Goal: Use online tool/utility: Utilize a website feature to perform a specific function

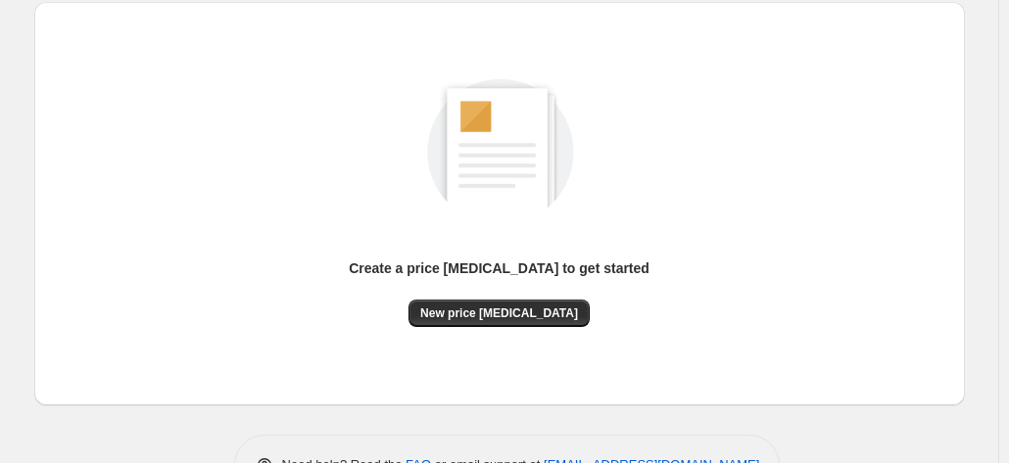
scroll to position [269, 0]
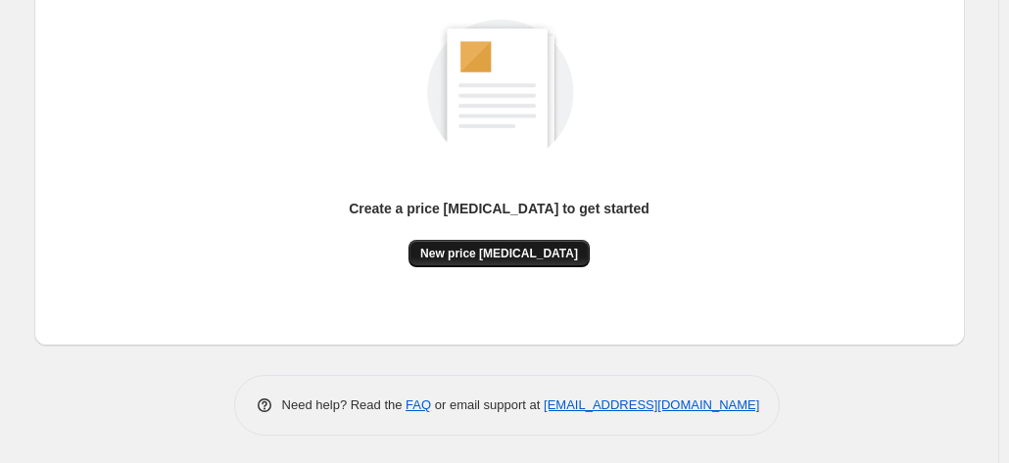
click at [541, 258] on span "New price [MEDICAL_DATA]" at bounding box center [499, 254] width 158 height 16
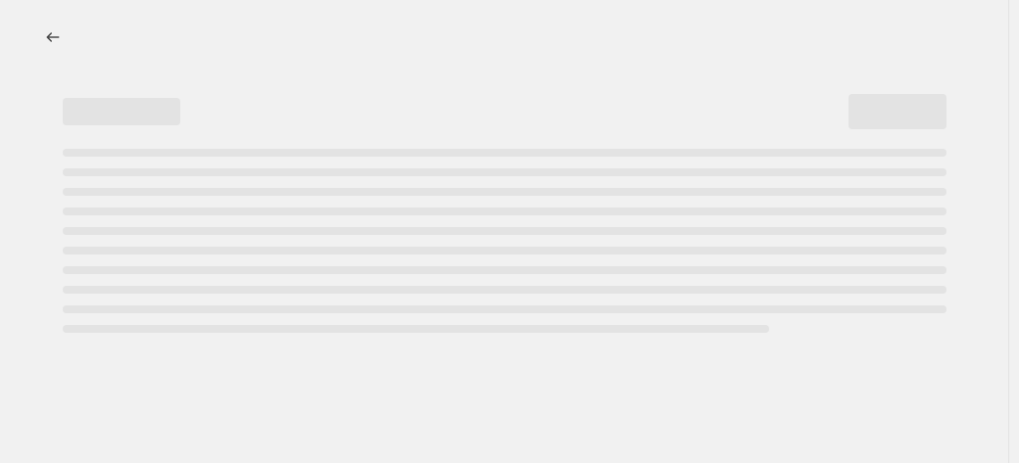
select select "percentage"
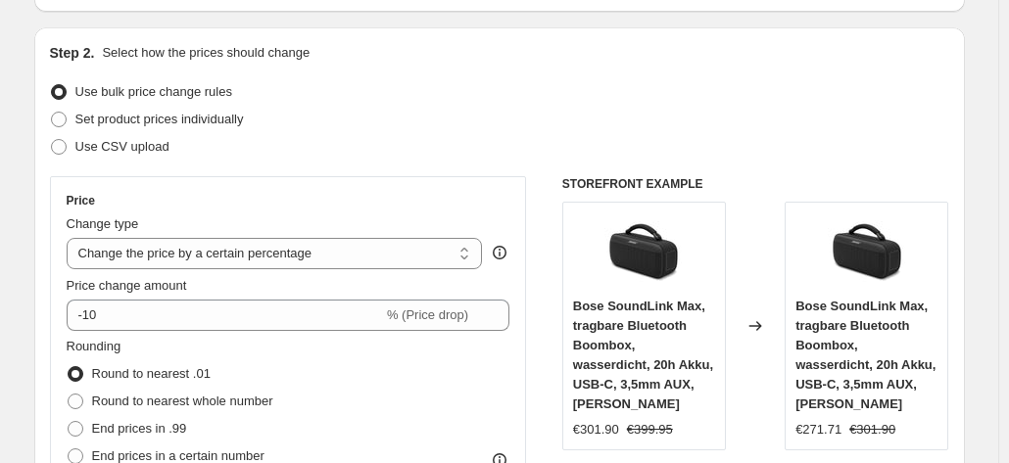
scroll to position [196, 0]
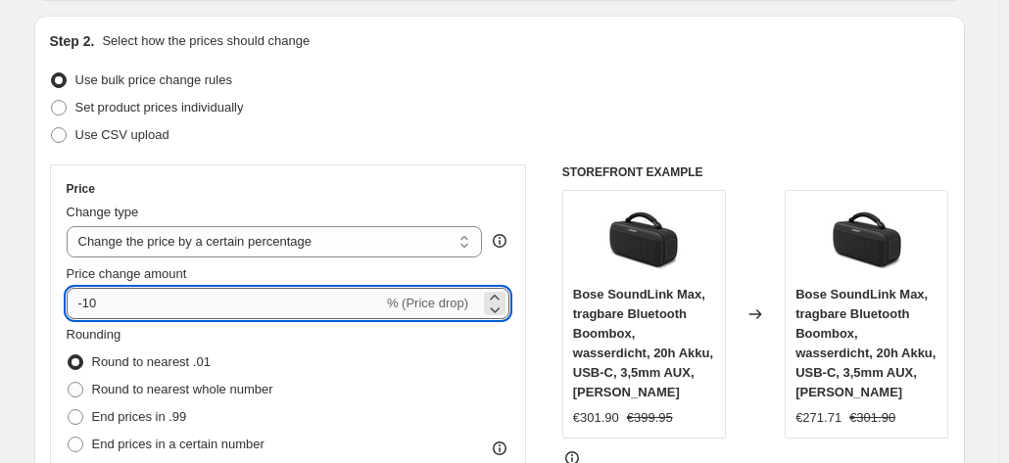
click at [179, 309] on input "-10" at bounding box center [225, 303] width 316 height 31
type input "-1"
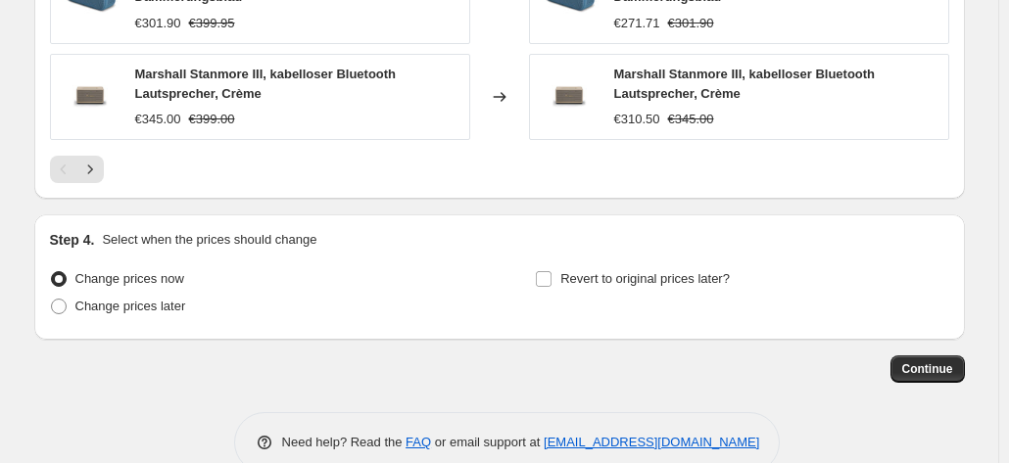
scroll to position [1560, 0]
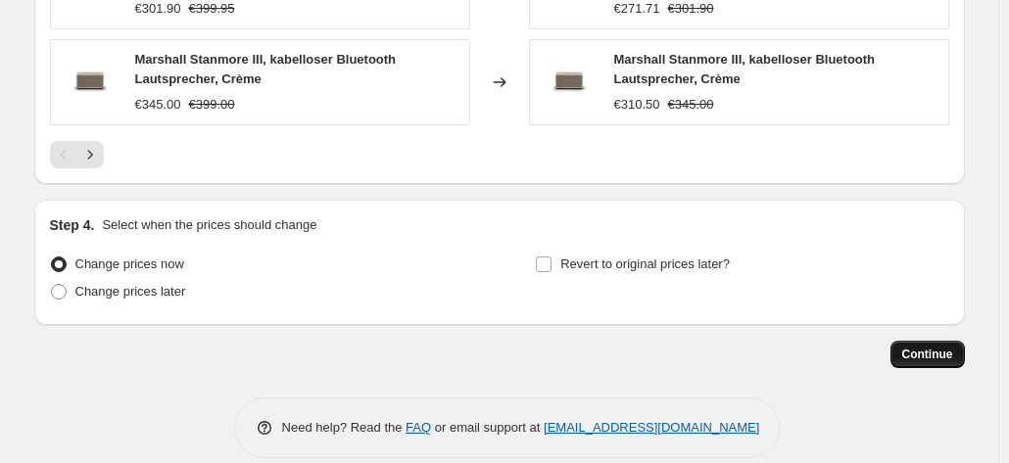
type input "-36"
click at [946, 347] on span "Continue" at bounding box center [927, 355] width 51 height 16
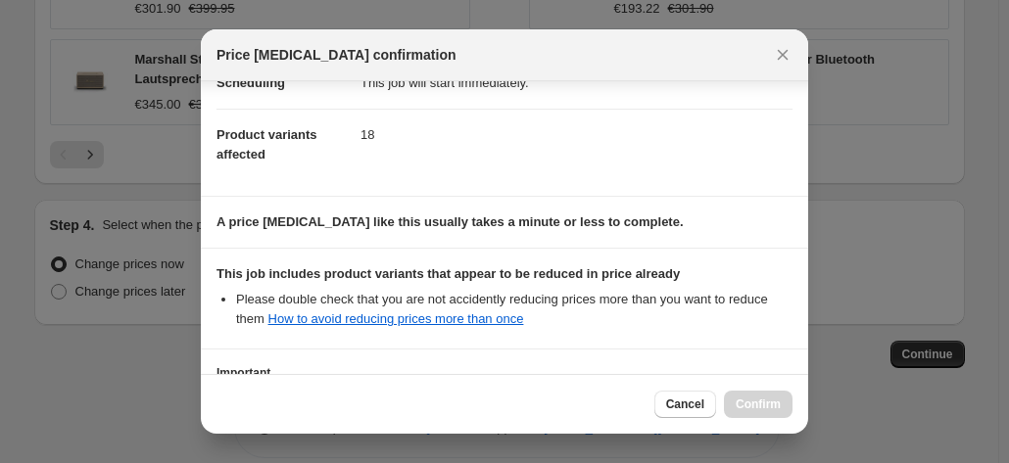
scroll to position [357, 0]
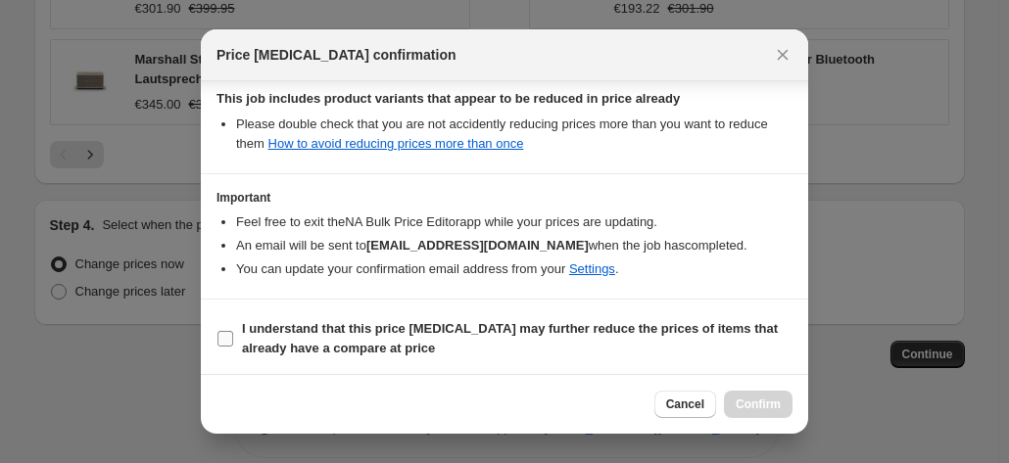
click at [457, 336] on span "I understand that this price change job may further reduce the prices of items …" at bounding box center [517, 338] width 550 height 39
click at [233, 336] on input "I understand that this price change job may further reduce the prices of items …" at bounding box center [225, 339] width 16 height 16
checkbox input "true"
click at [776, 401] on span "Confirm" at bounding box center [758, 405] width 45 height 16
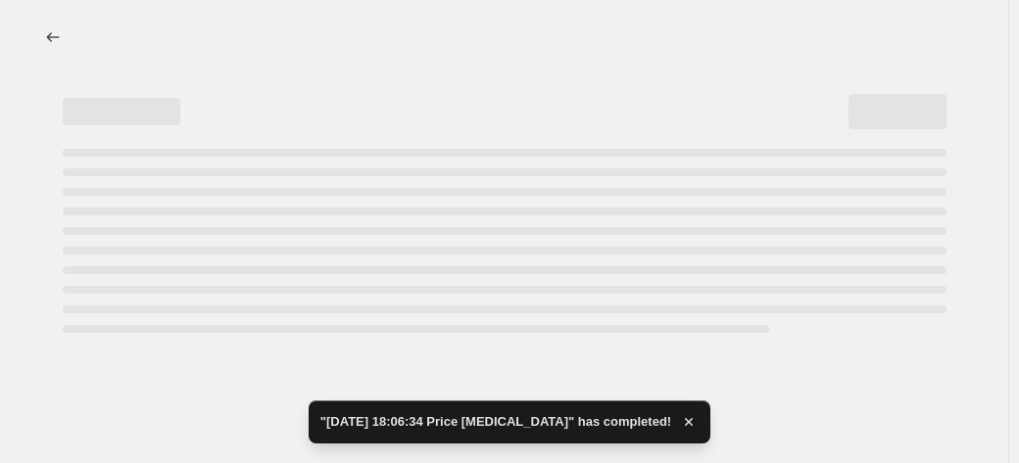
select select "percentage"
